Goal: Information Seeking & Learning: Learn about a topic

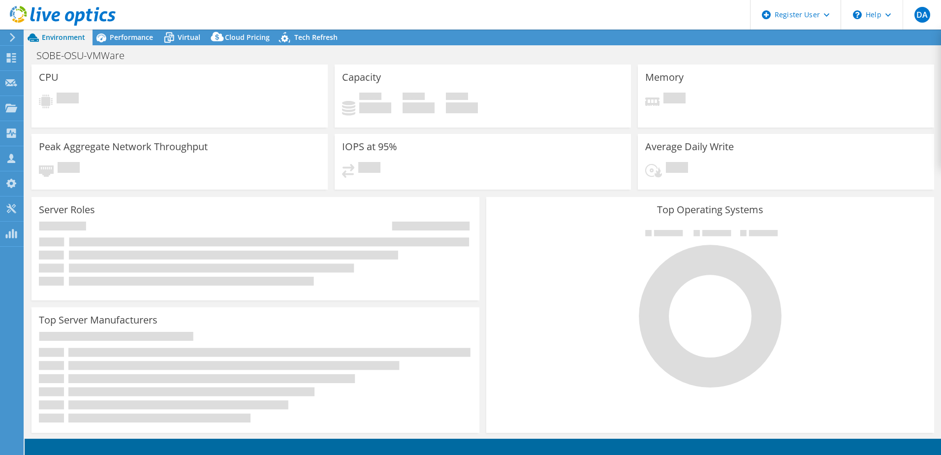
select select "USD"
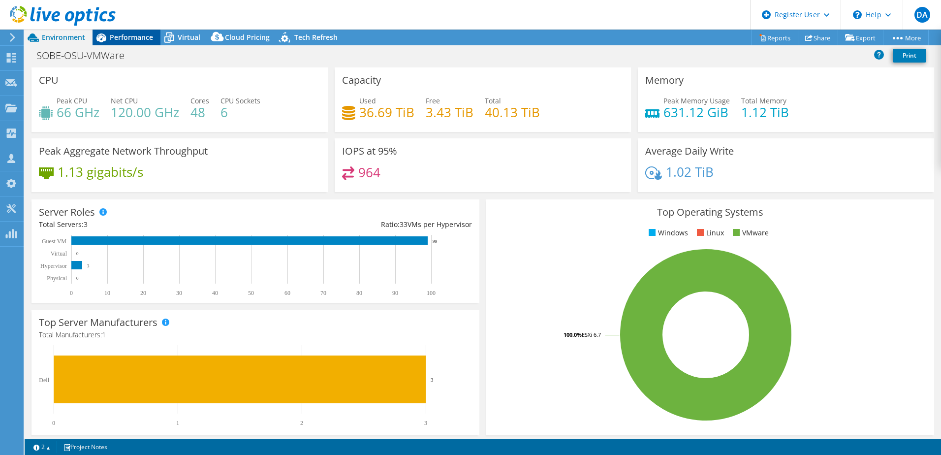
click at [138, 33] on span "Performance" at bounding box center [131, 36] width 43 height 9
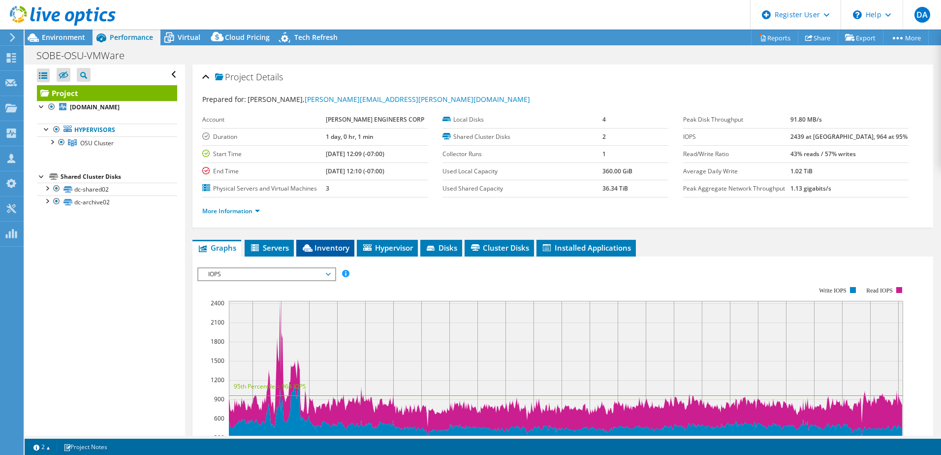
click at [327, 252] on span "Inventory" at bounding box center [325, 248] width 48 height 10
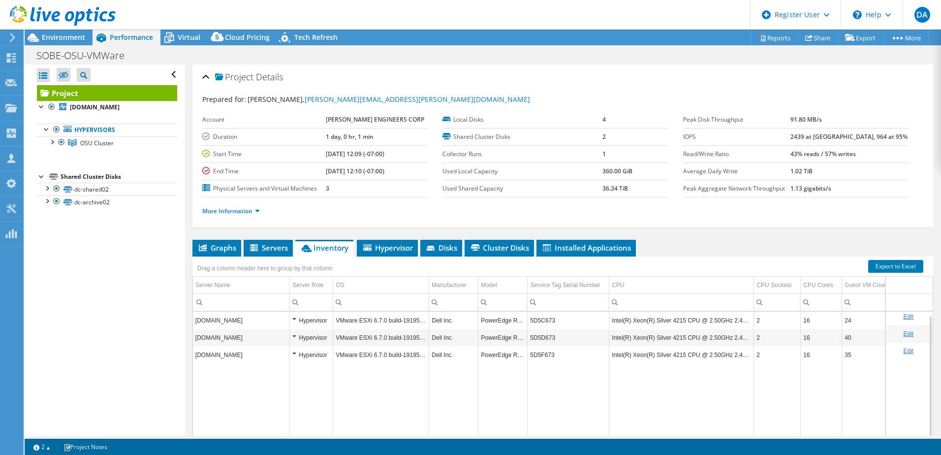
scroll to position [24, 0]
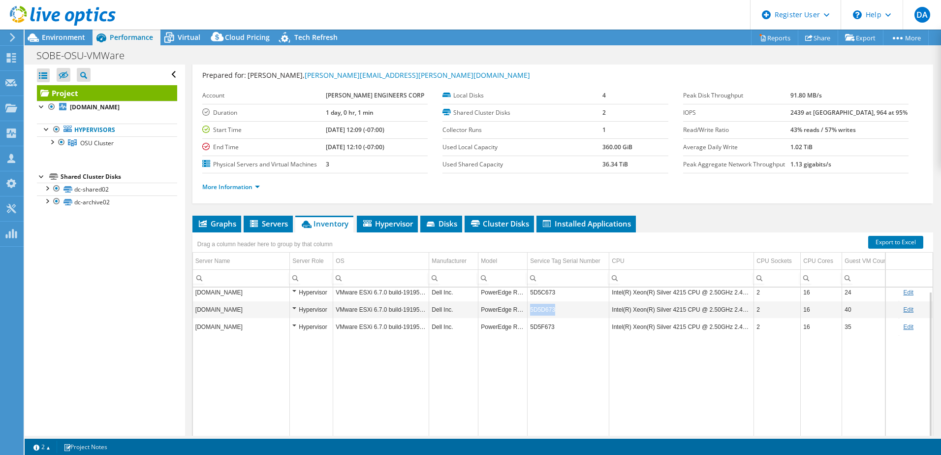
drag, startPoint x: 560, startPoint y: 312, endPoint x: 527, endPoint y: 306, distance: 33.5
click at [527, 306] on td "5D5D673" at bounding box center [568, 309] width 82 height 17
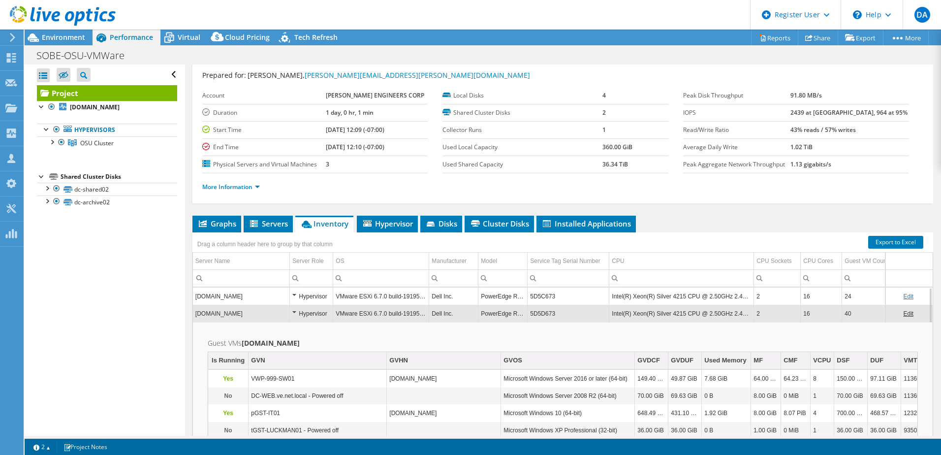
click at [531, 298] on td "5D5C673" at bounding box center [568, 295] width 82 height 17
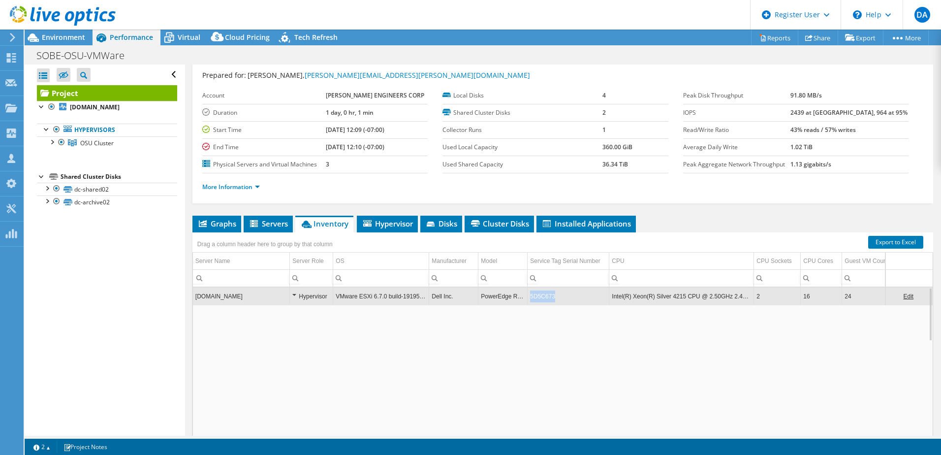
click at [531, 298] on td "5D5C673" at bounding box center [568, 295] width 82 height 17
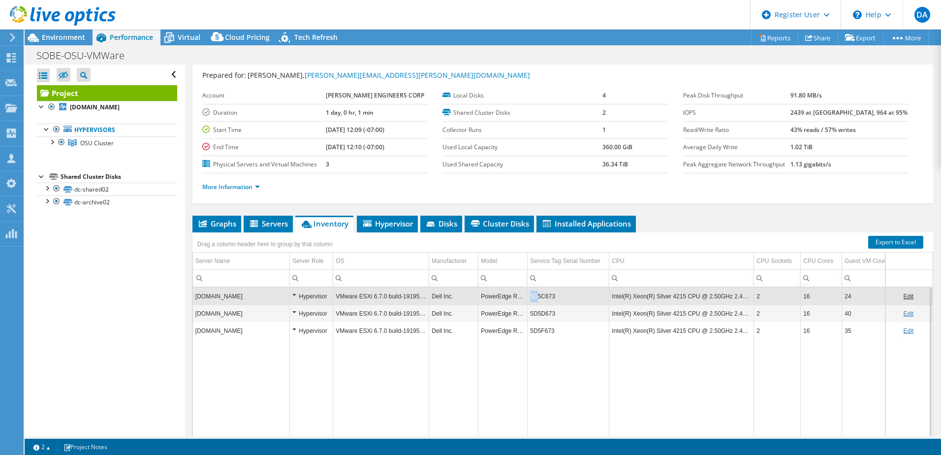
drag, startPoint x: 531, startPoint y: 298, endPoint x: 538, endPoint y: 298, distance: 6.9
click at [538, 298] on td "5D5C673" at bounding box center [568, 295] width 82 height 17
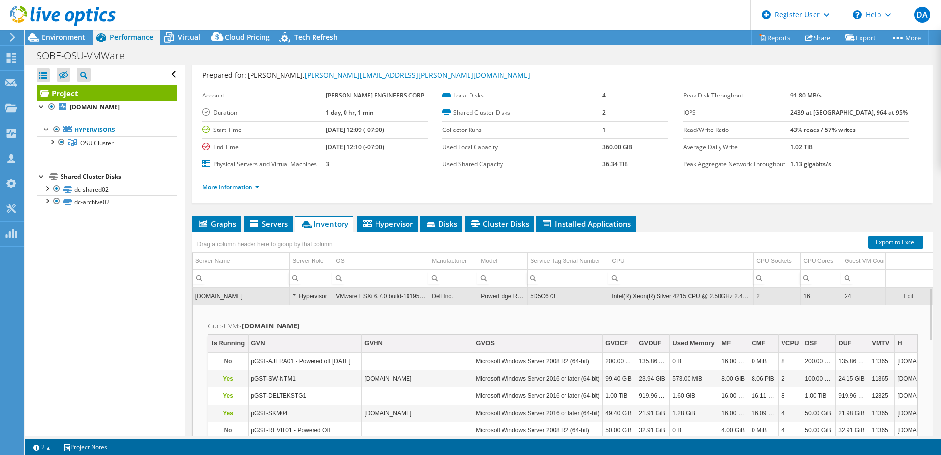
click at [538, 298] on td "5D5C673" at bounding box center [568, 295] width 82 height 17
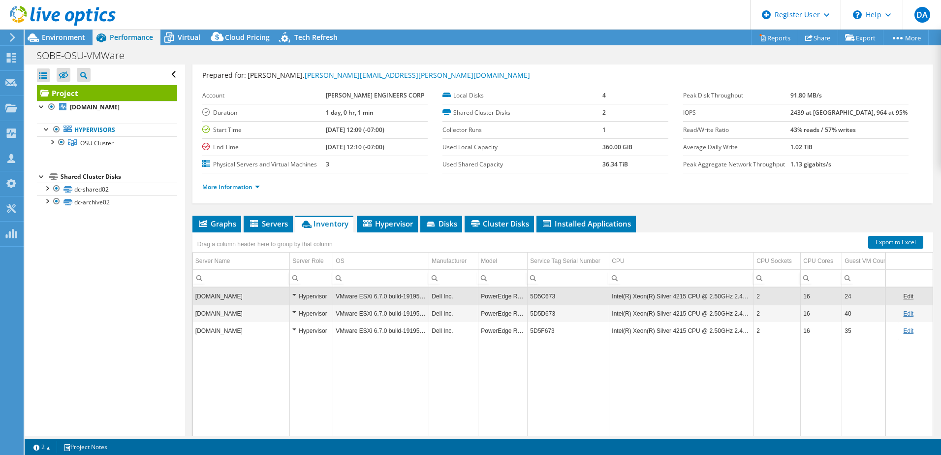
click at [538, 298] on td "5D5C673" at bounding box center [568, 295] width 82 height 17
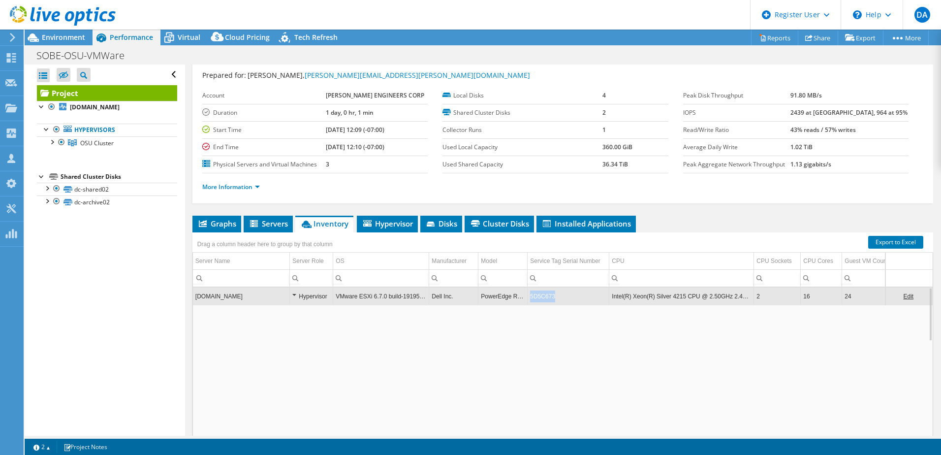
click at [538, 298] on td "5D5C673" at bounding box center [568, 295] width 82 height 17
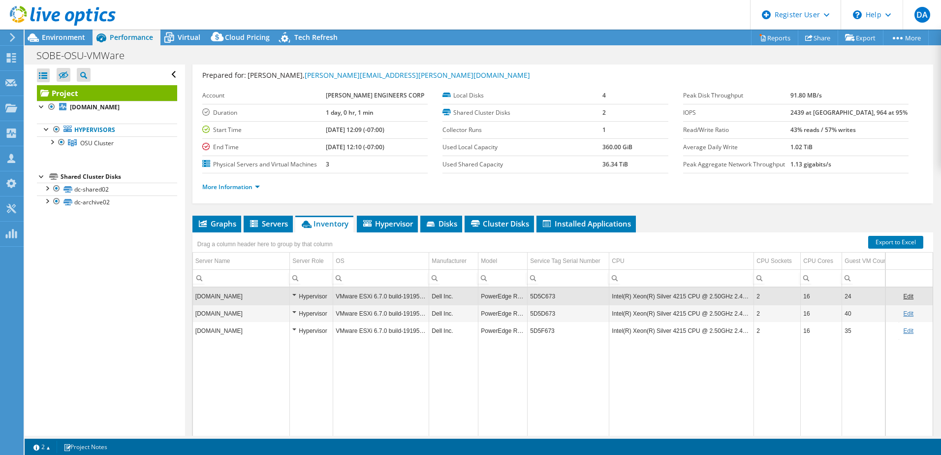
click at [538, 298] on td "5D5C673" at bounding box center [568, 295] width 82 height 17
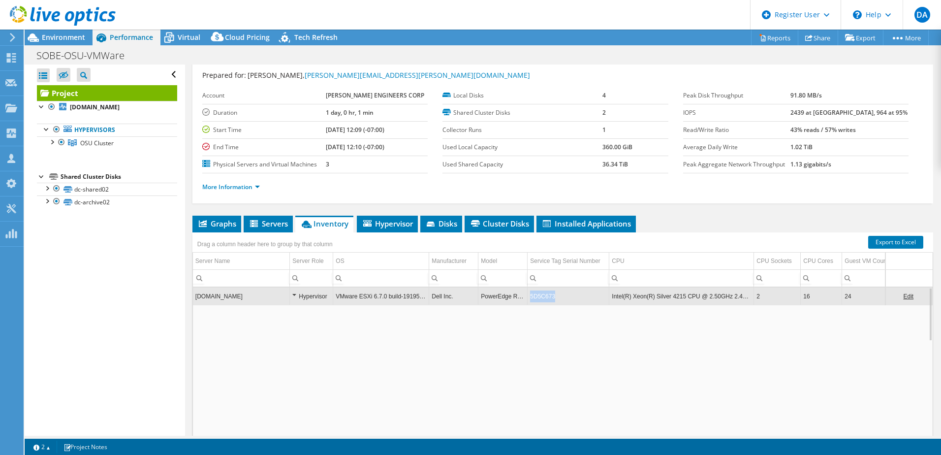
click at [538, 298] on td "5D5C673" at bounding box center [568, 295] width 82 height 17
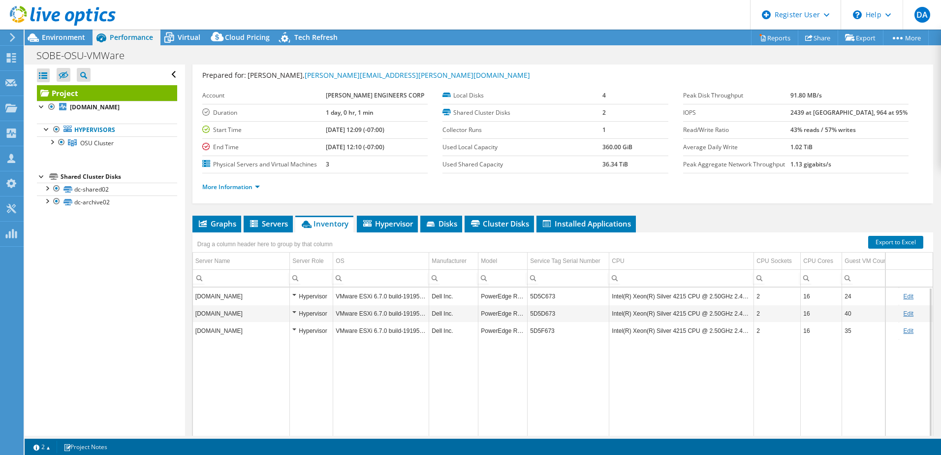
click at [538, 298] on td "5D5C673" at bounding box center [568, 295] width 82 height 17
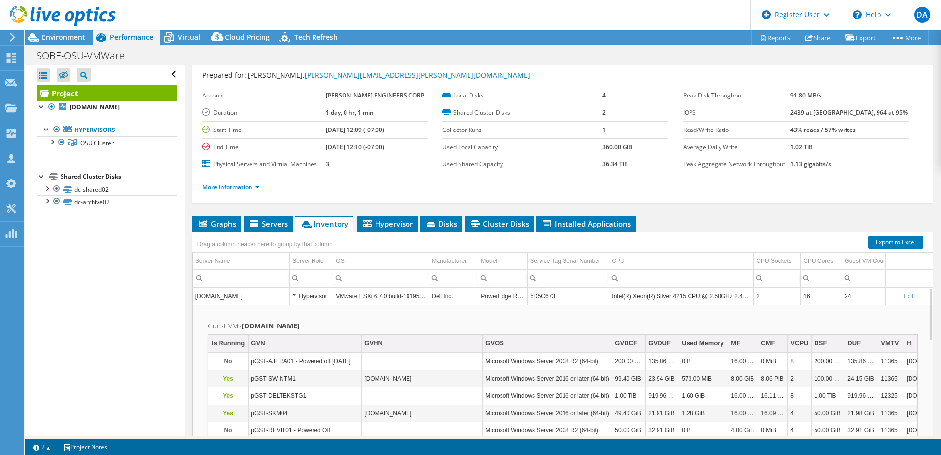
click at [538, 298] on td "5D5C673" at bounding box center [568, 295] width 82 height 17
